Goal: Information Seeking & Learning: Learn about a topic

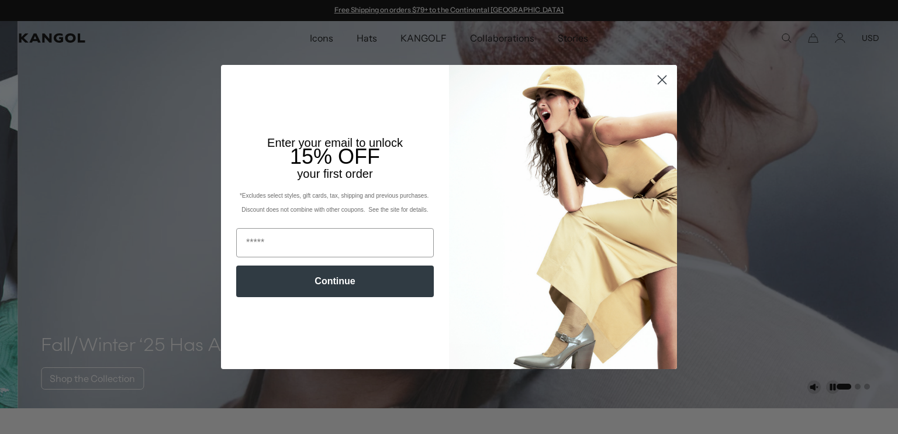
click at [657, 82] on circle "Close dialog" at bounding box center [662, 79] width 19 height 19
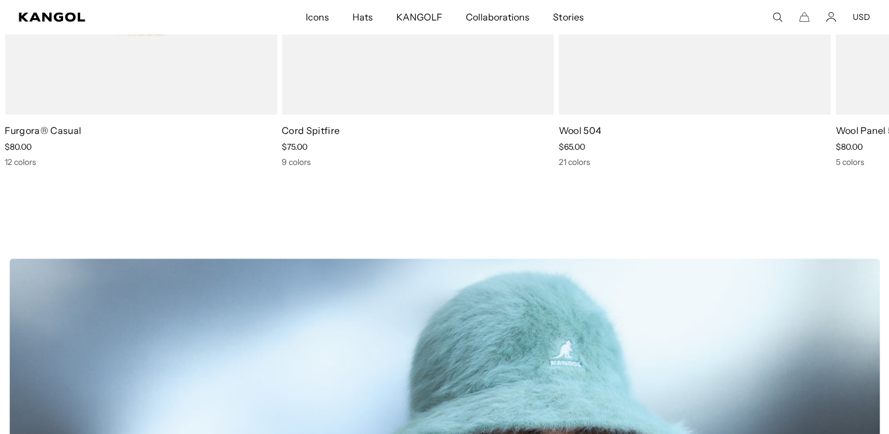
scroll to position [526, 0]
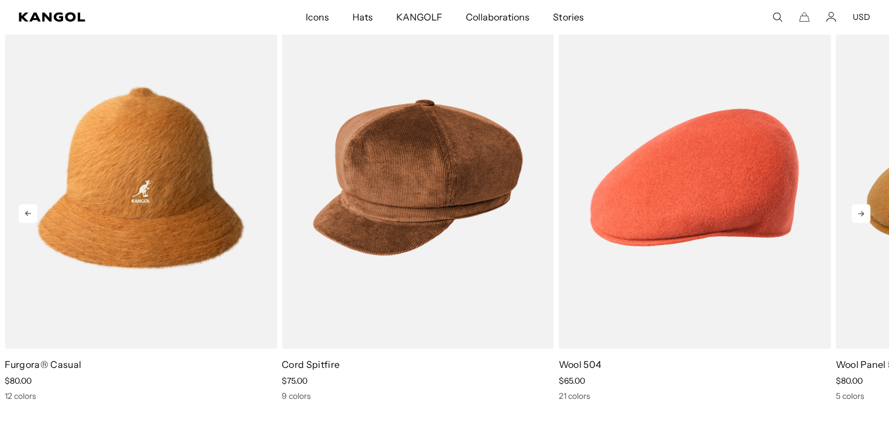
click at [861, 218] on icon at bounding box center [861, 213] width 19 height 19
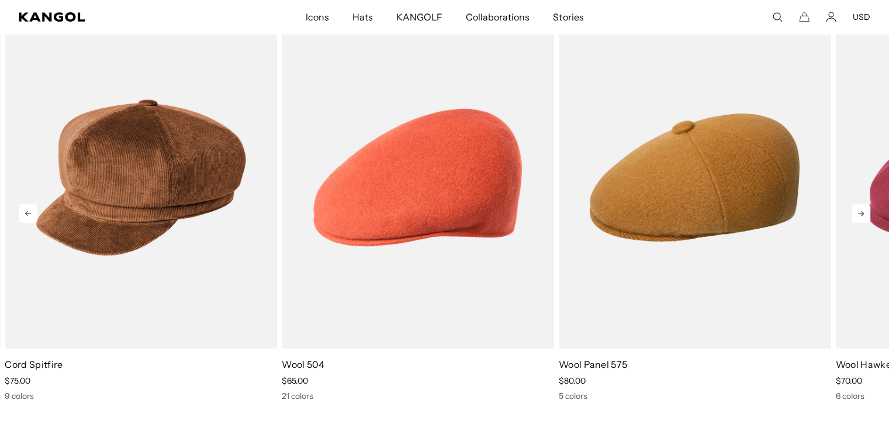
scroll to position [0, 0]
click at [861, 218] on icon at bounding box center [861, 213] width 19 height 19
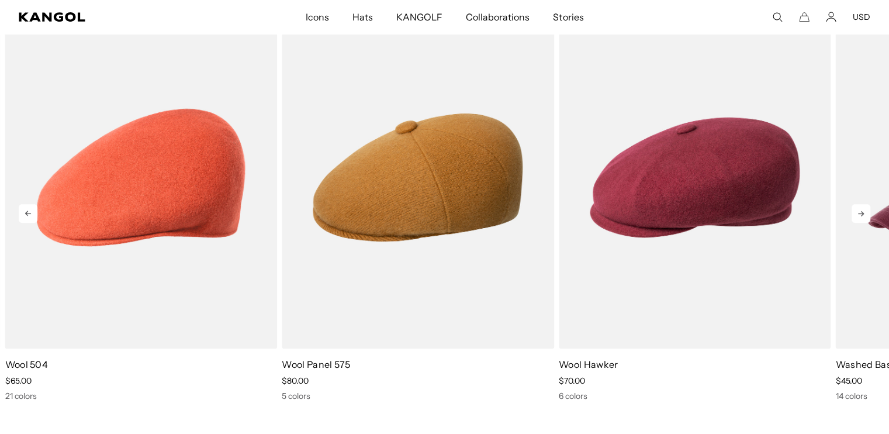
click at [861, 218] on icon at bounding box center [861, 213] width 19 height 19
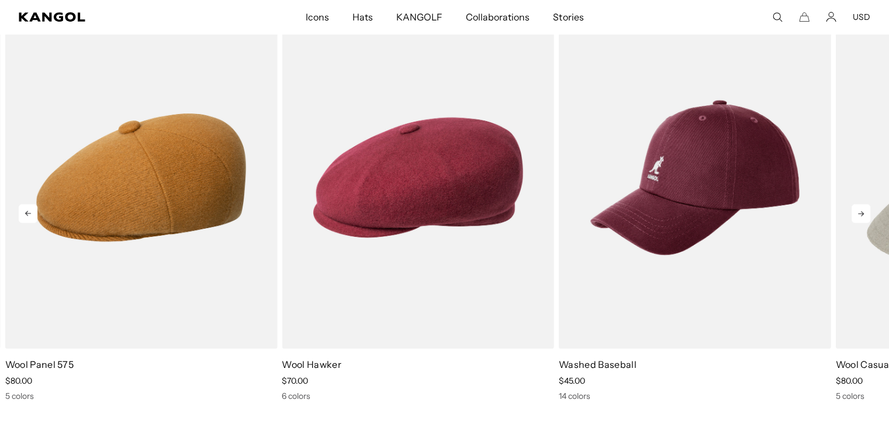
click at [861, 218] on div "Previous Next Wool Jax Beret price $70.00 3 colors Wool Lahinch price $80.00 6 …" at bounding box center [444, 203] width 889 height 395
click at [861, 218] on icon at bounding box center [861, 213] width 19 height 19
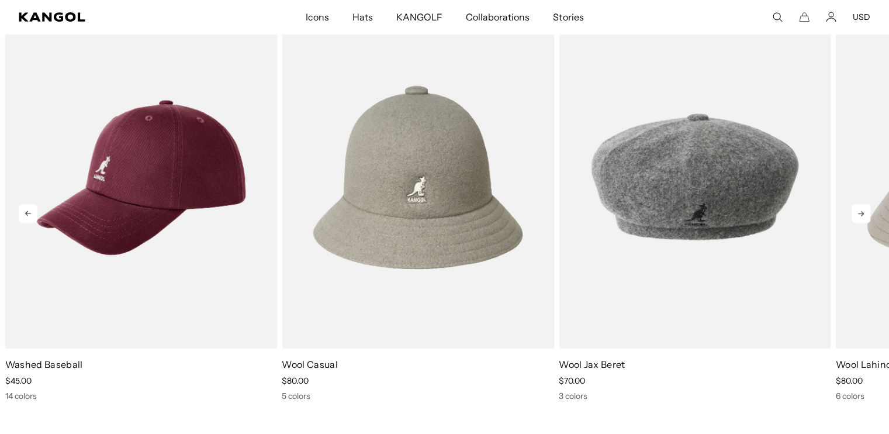
click at [861, 218] on icon at bounding box center [861, 213] width 19 height 19
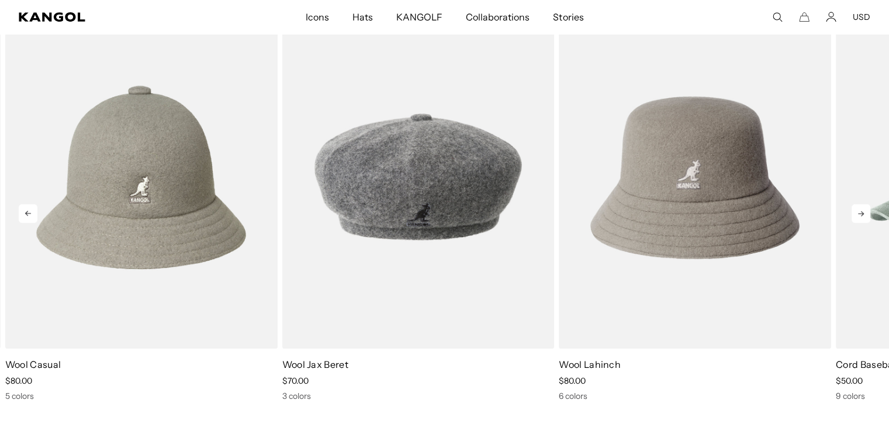
click at [861, 218] on icon at bounding box center [861, 213] width 19 height 19
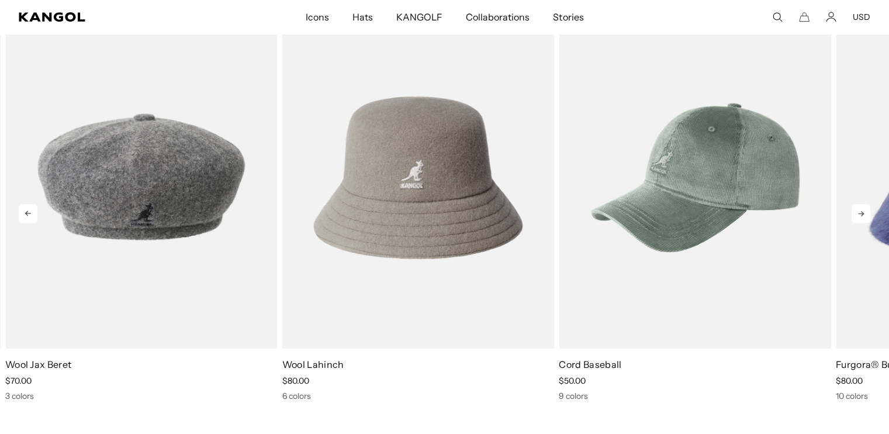
click at [861, 218] on icon at bounding box center [861, 213] width 19 height 19
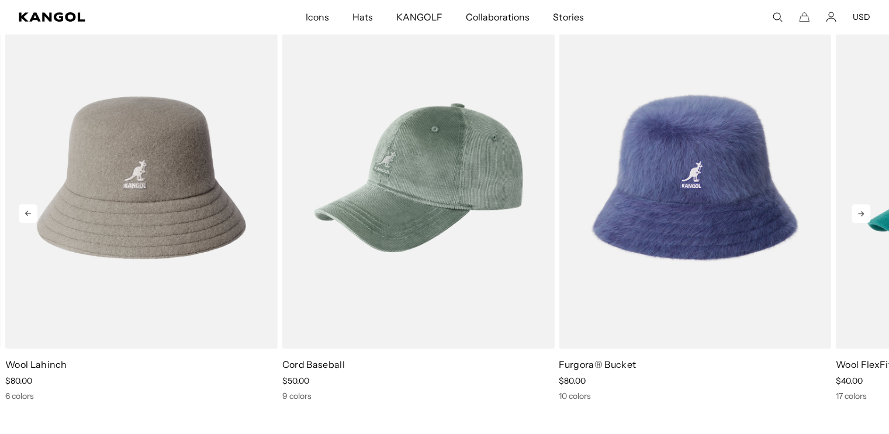
click at [861, 218] on icon at bounding box center [861, 213] width 19 height 19
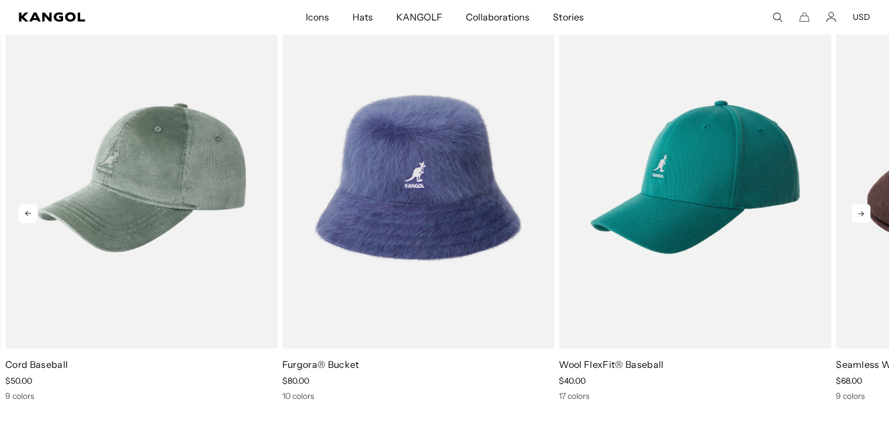
scroll to position [0, 241]
click at [861, 218] on icon at bounding box center [861, 213] width 19 height 19
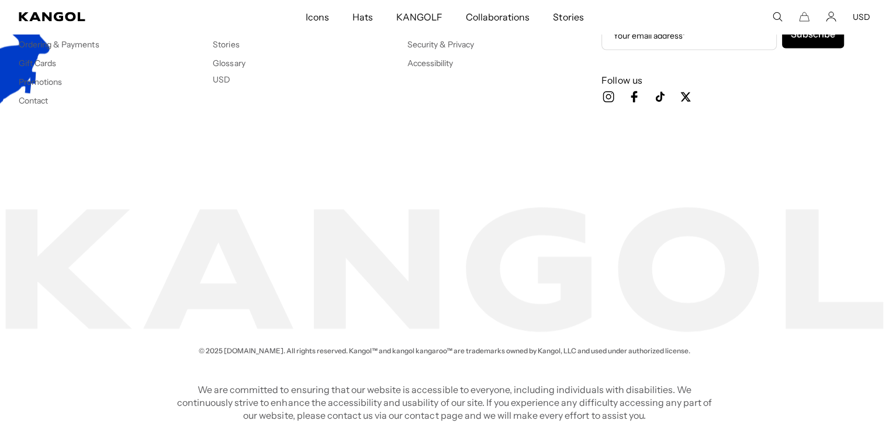
click at [73, 230] on footer "Customer Service Shipping & Returns Start A Return Ordering & Payments Gift Car…" at bounding box center [444, 147] width 889 height 439
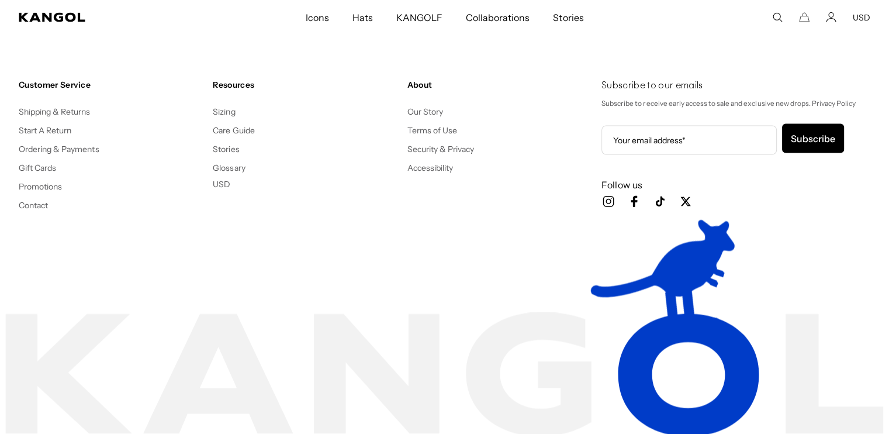
scroll to position [0, 0]
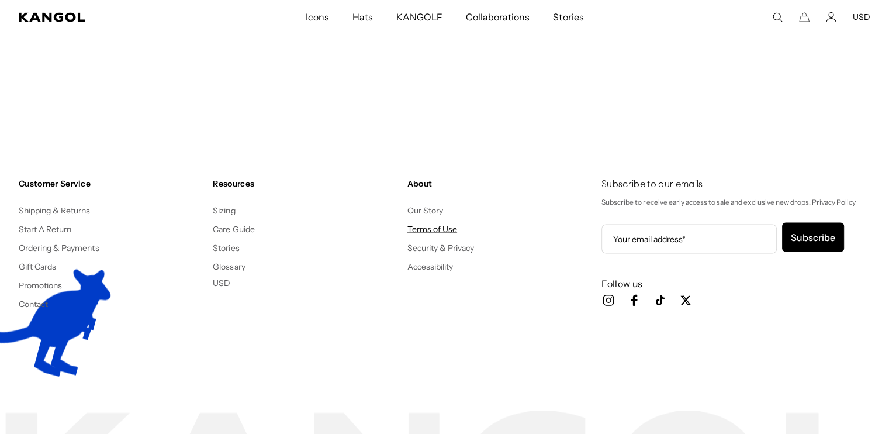
click at [428, 223] on link "Terms of Use" at bounding box center [433, 228] width 50 height 11
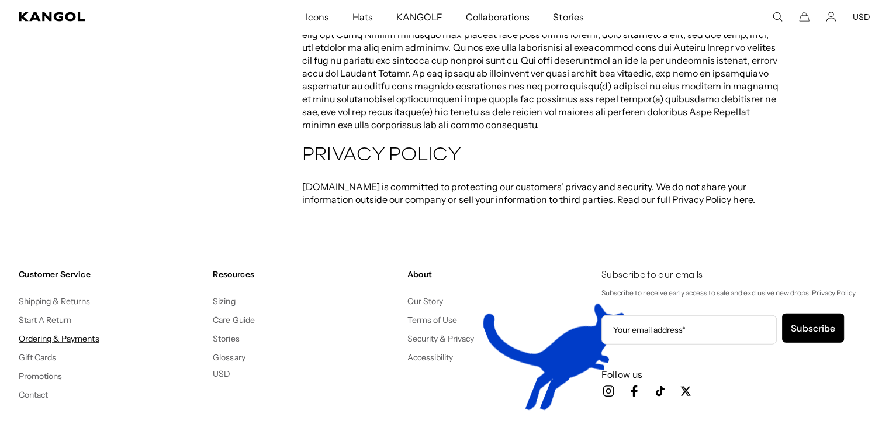
scroll to position [0, 241]
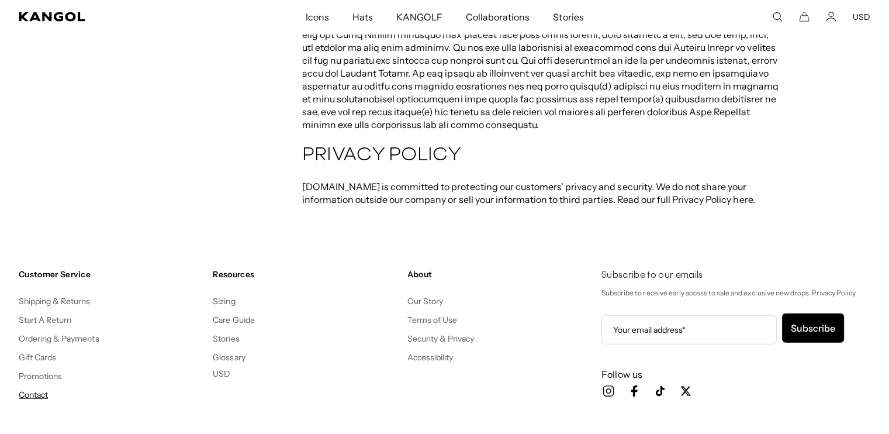
click at [33, 389] on link "Contact" at bounding box center [33, 394] width 29 height 11
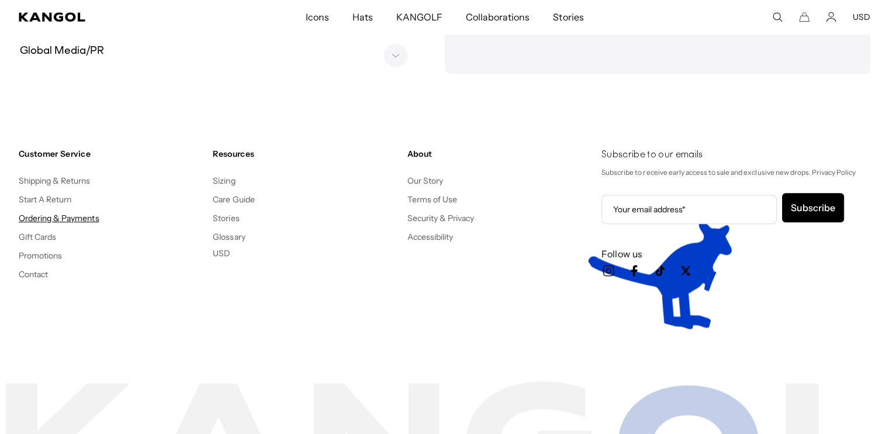
click at [57, 216] on link "Ordering & Payments" at bounding box center [59, 218] width 81 height 11
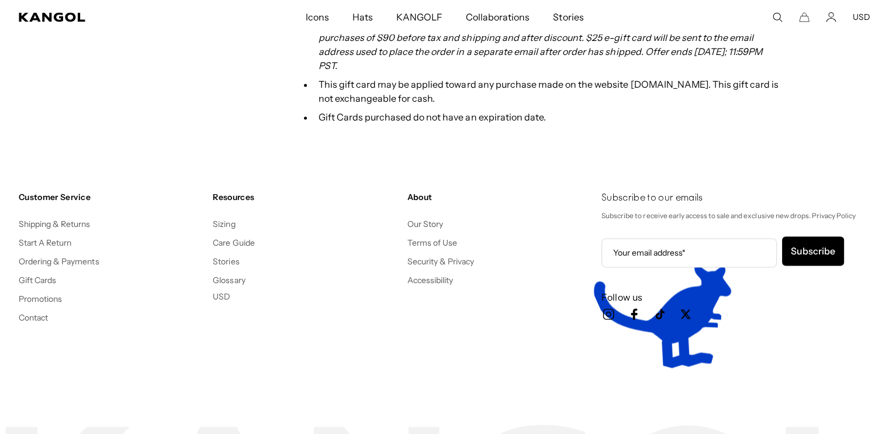
scroll to position [1614, 0]
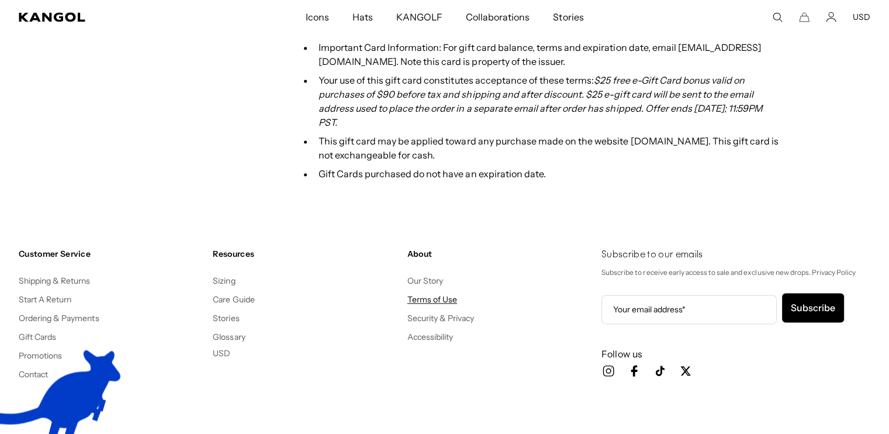
click at [425, 294] on link "Terms of Use" at bounding box center [433, 299] width 50 height 11
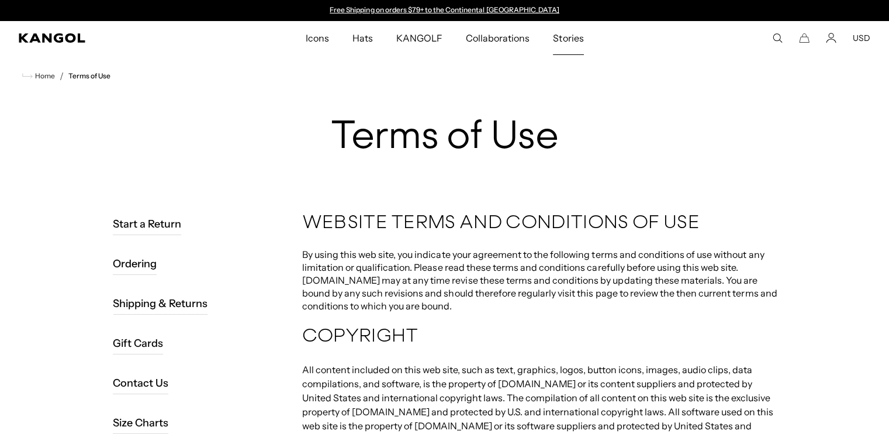
click at [558, 42] on span "Stories" at bounding box center [568, 38] width 30 height 34
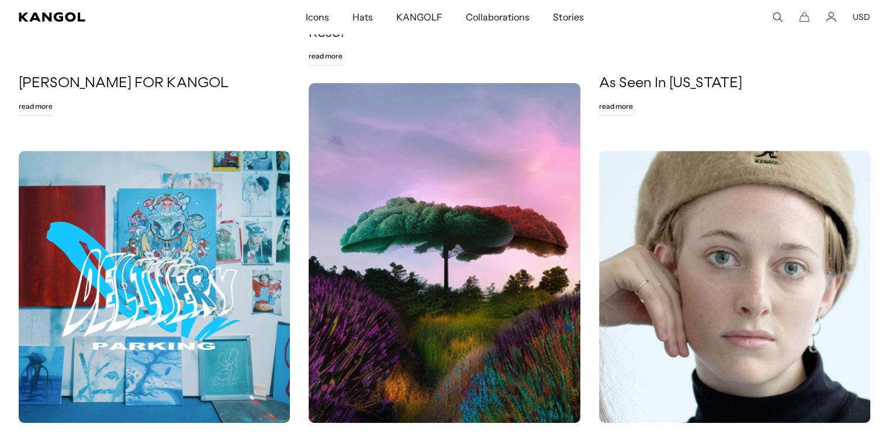
scroll to position [0, 241]
click at [620, 106] on link "Read More" at bounding box center [616, 106] width 34 height 19
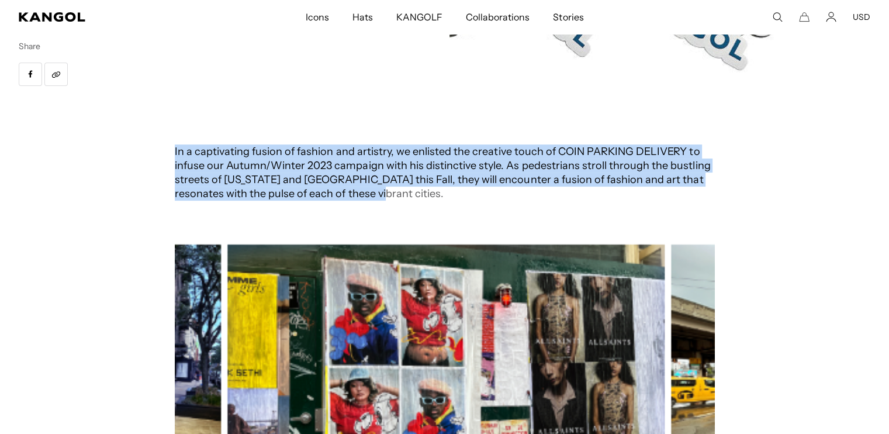
drag, startPoint x: 174, startPoint y: 151, endPoint x: 403, endPoint y: 193, distance: 233.0
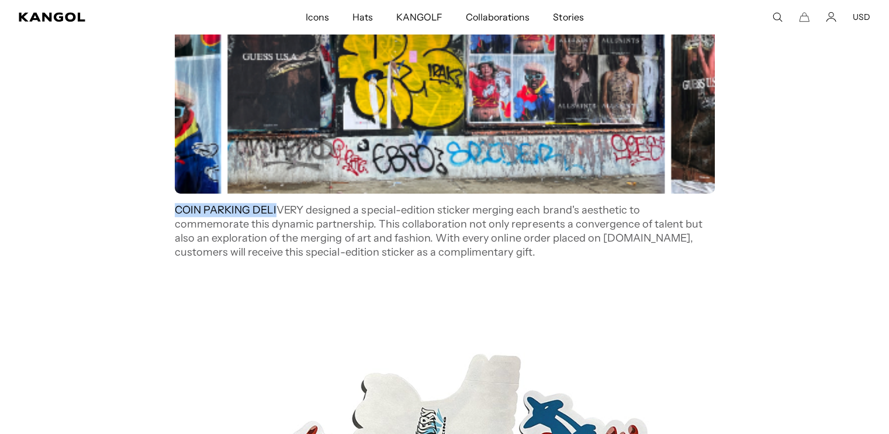
scroll to position [0, 241]
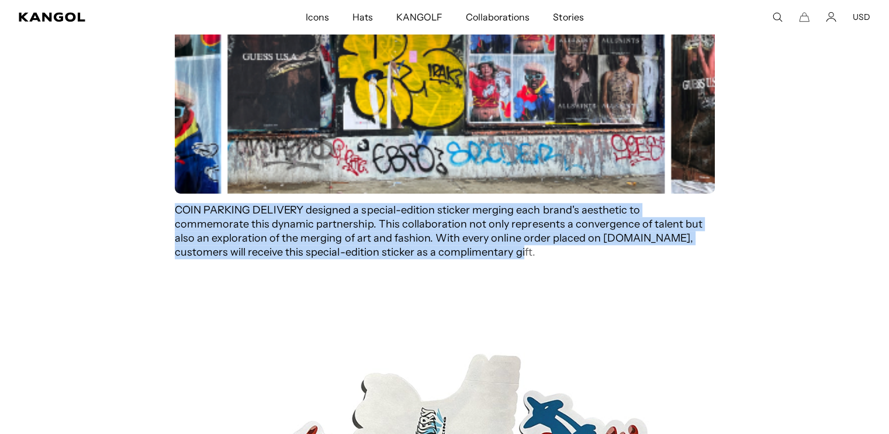
drag, startPoint x: 188, startPoint y: 211, endPoint x: 445, endPoint y: 250, distance: 259.8
copy span "COIN PARKING DELIVERY designed a special-edition sticker merging each brand's a…"
